Goal: Information Seeking & Learning: Learn about a topic

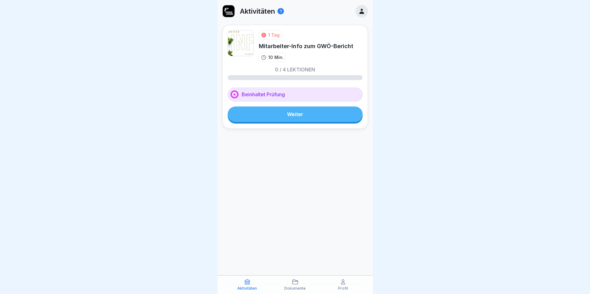
click at [319, 112] on link "Weiter" at bounding box center [294, 115] width 135 height 16
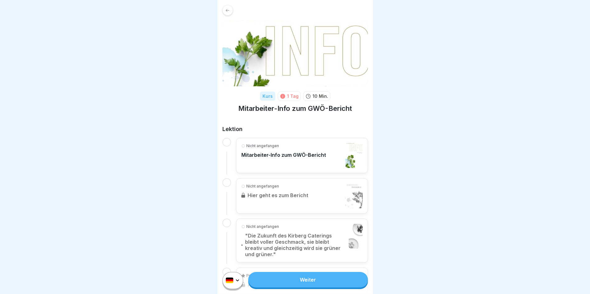
click at [282, 278] on link "Weiter" at bounding box center [307, 280] width 119 height 16
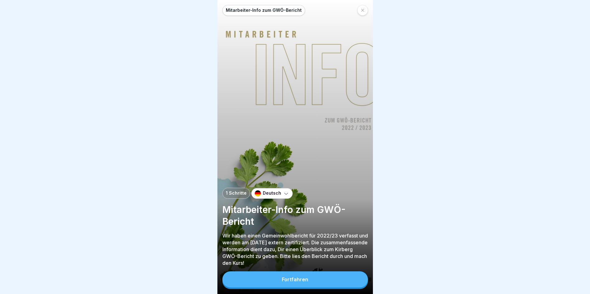
scroll to position [5, 0]
click at [305, 272] on button "Fortfahren" at bounding box center [294, 280] width 145 height 16
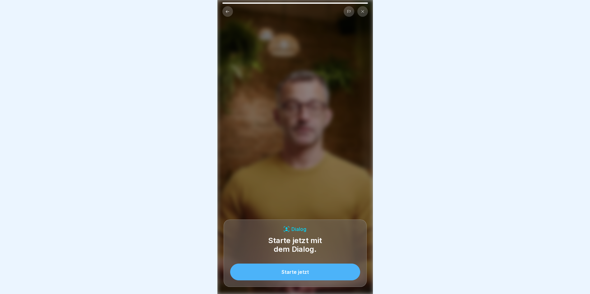
click at [306, 272] on div "Starte jetzt" at bounding box center [294, 272] width 27 height 6
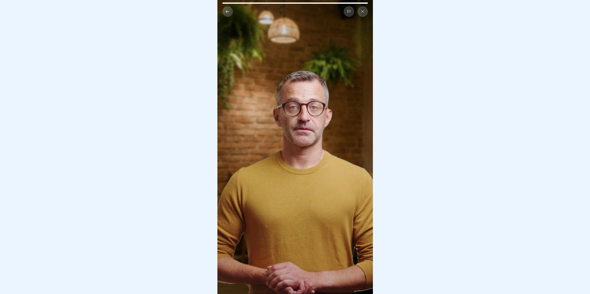
click at [407, 194] on div at bounding box center [295, 147] width 590 height 294
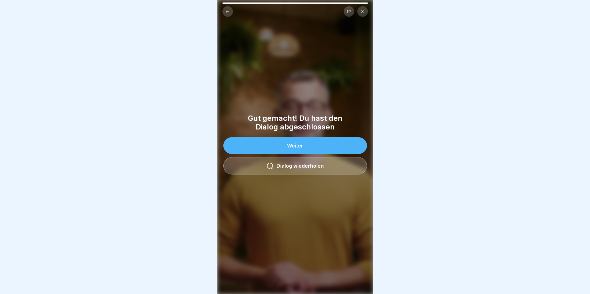
click at [326, 143] on button "Weiter" at bounding box center [295, 145] width 144 height 17
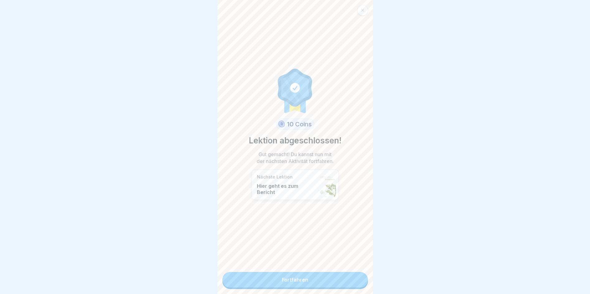
click at [321, 282] on link "Fortfahren" at bounding box center [294, 280] width 145 height 16
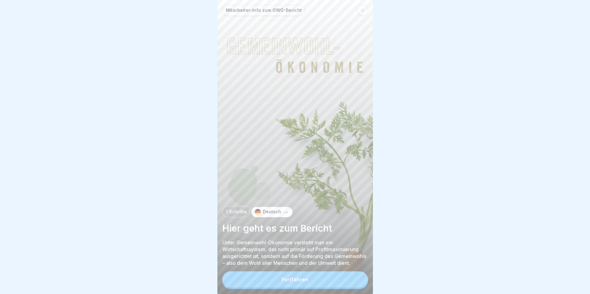
scroll to position [5, 0]
